Goal: Information Seeking & Learning: Learn about a topic

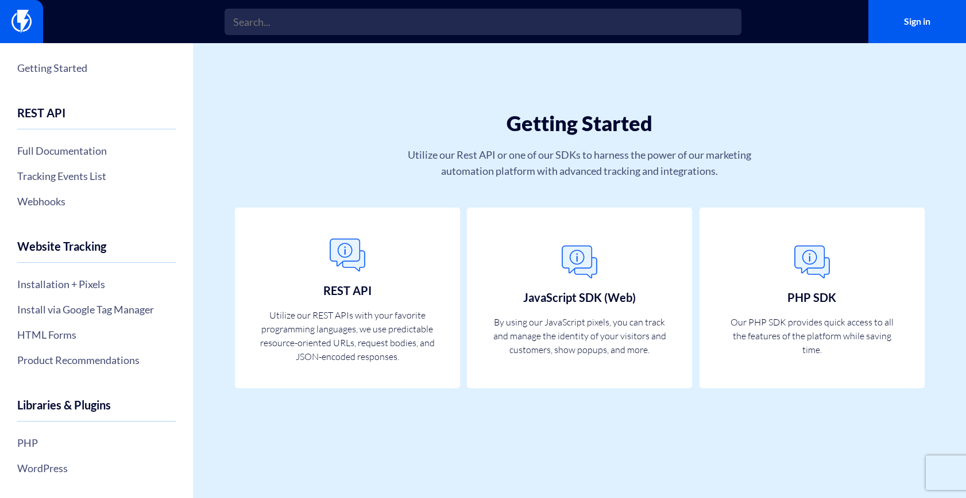
scroll to position [2, 0]
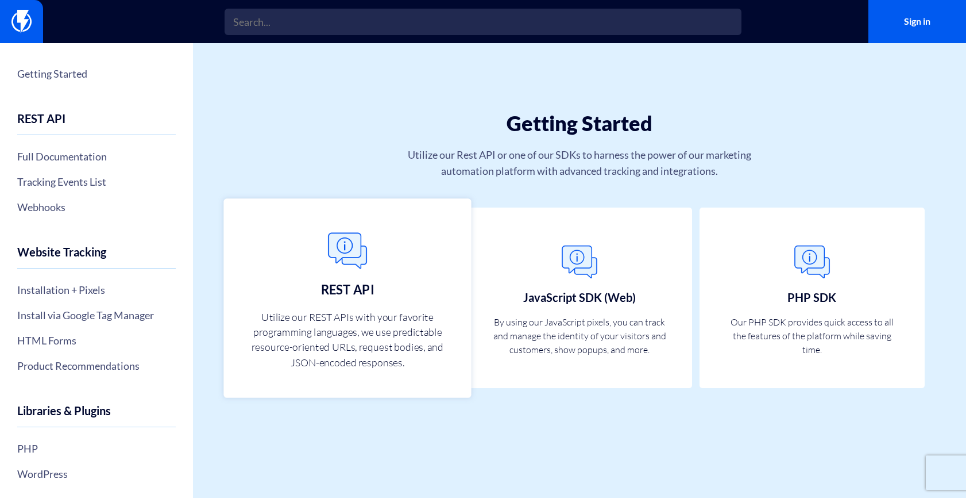
click at [368, 286] on h3 "REST API" at bounding box center [347, 289] width 53 height 14
